Goal: Find specific page/section: Find specific page/section

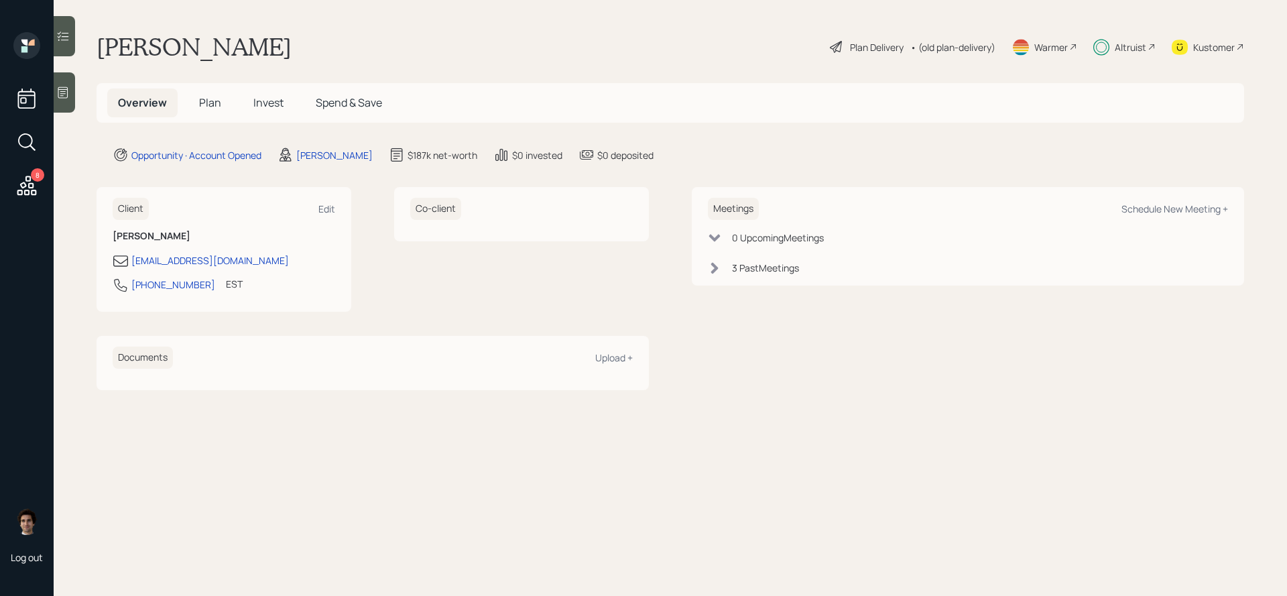
click at [229, 99] on h5 "Plan" at bounding box center [210, 103] width 44 height 29
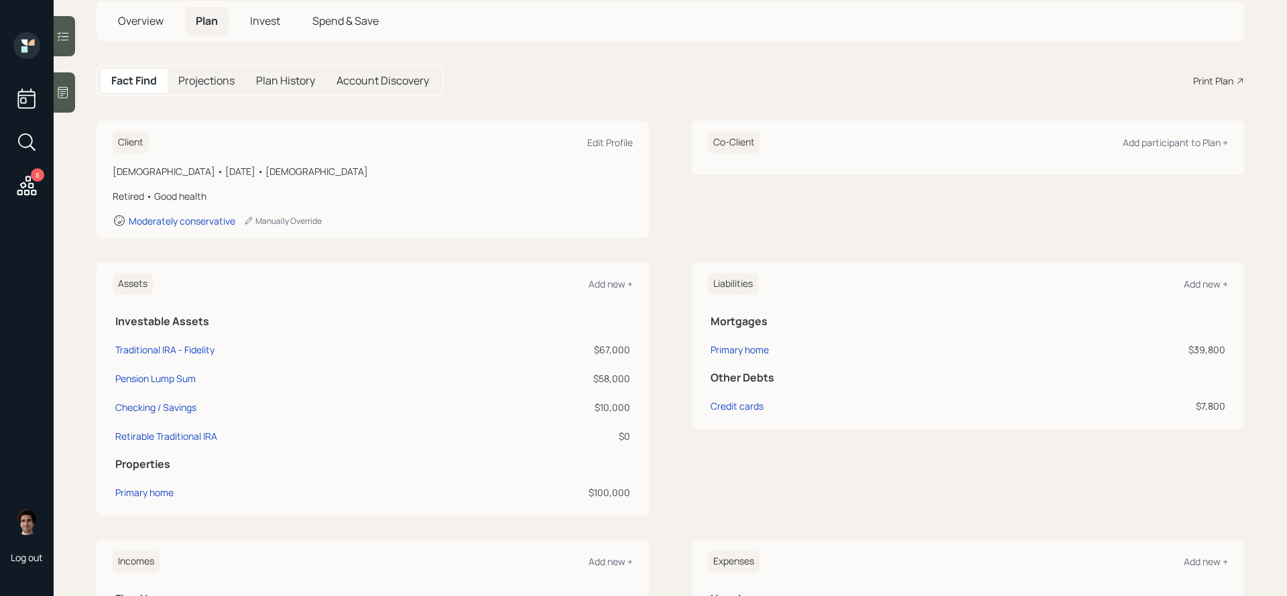
scroll to position [82, 0]
